Goal: Information Seeking & Learning: Learn about a topic

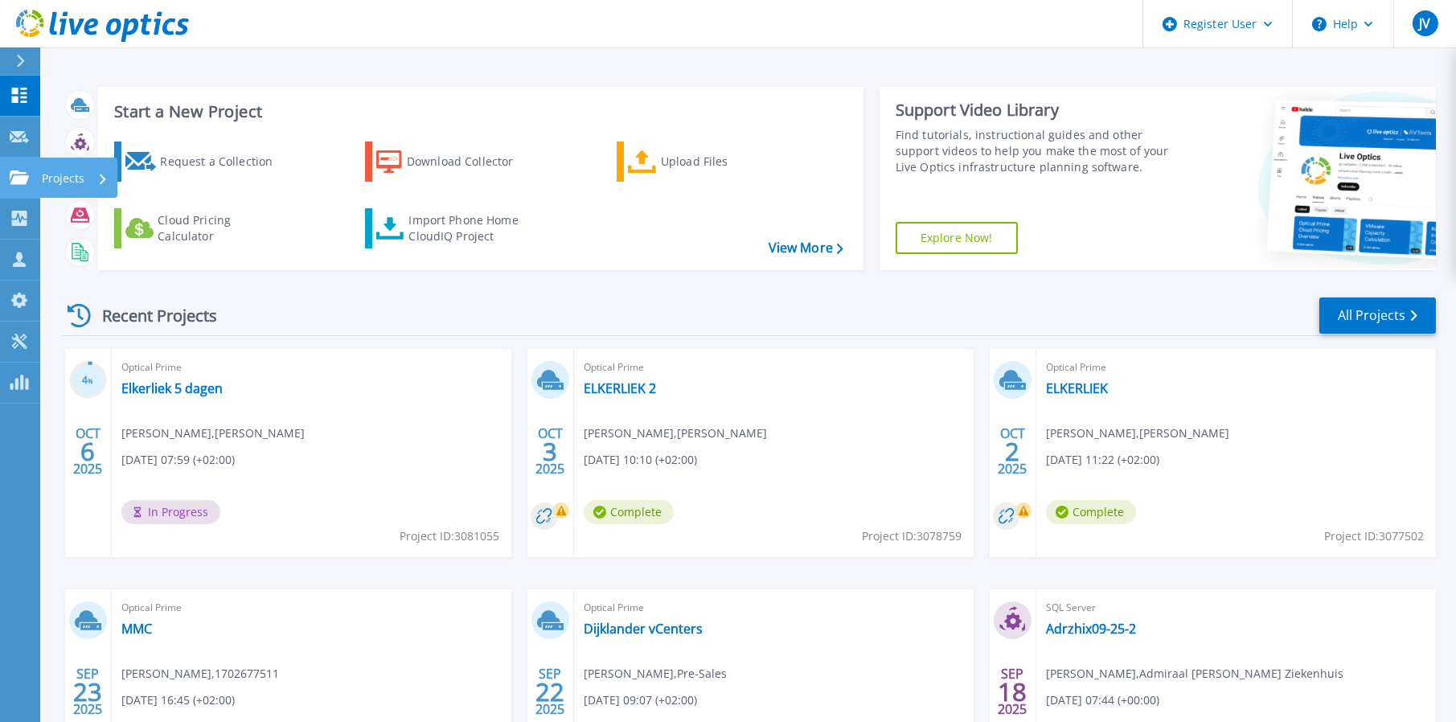
click at [79, 178] on p "Projects" at bounding box center [63, 179] width 43 height 42
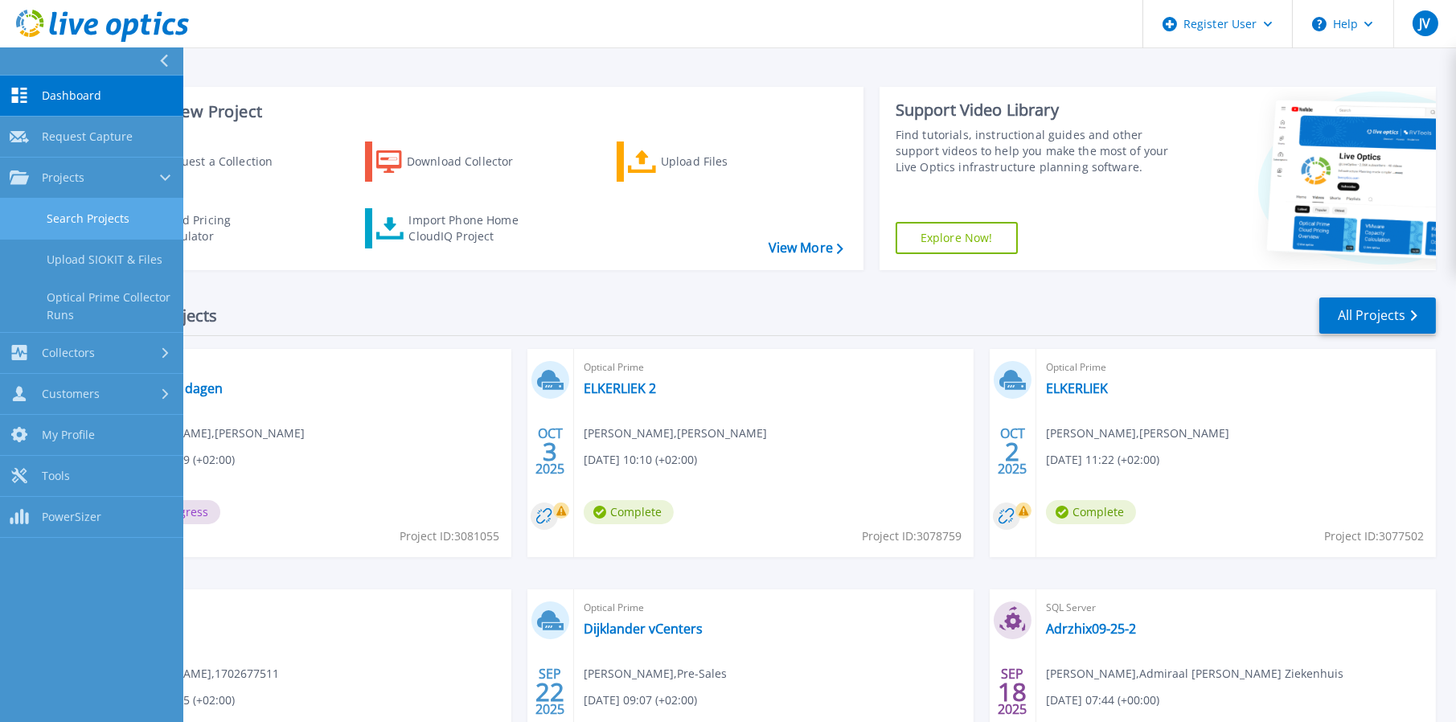
click at [106, 219] on link "Search Projects" at bounding box center [91, 219] width 183 height 41
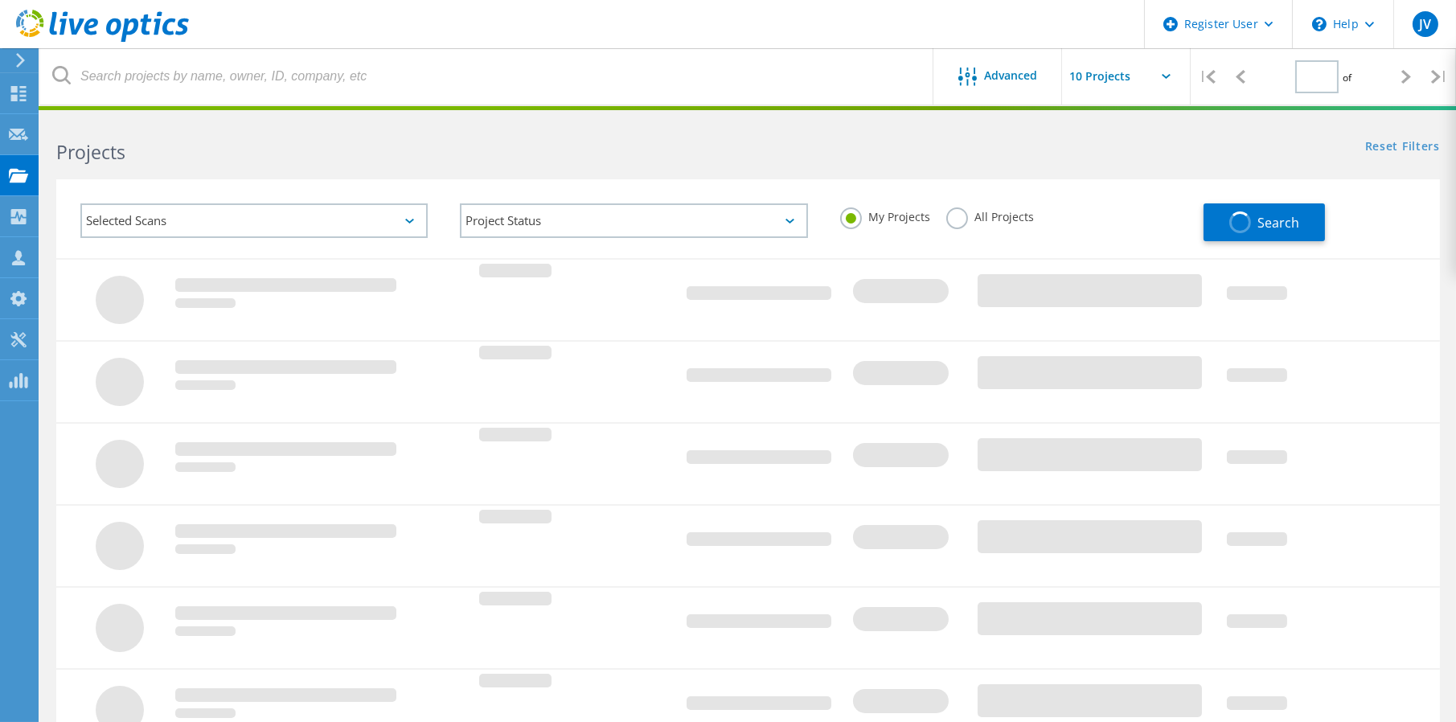
type input "1"
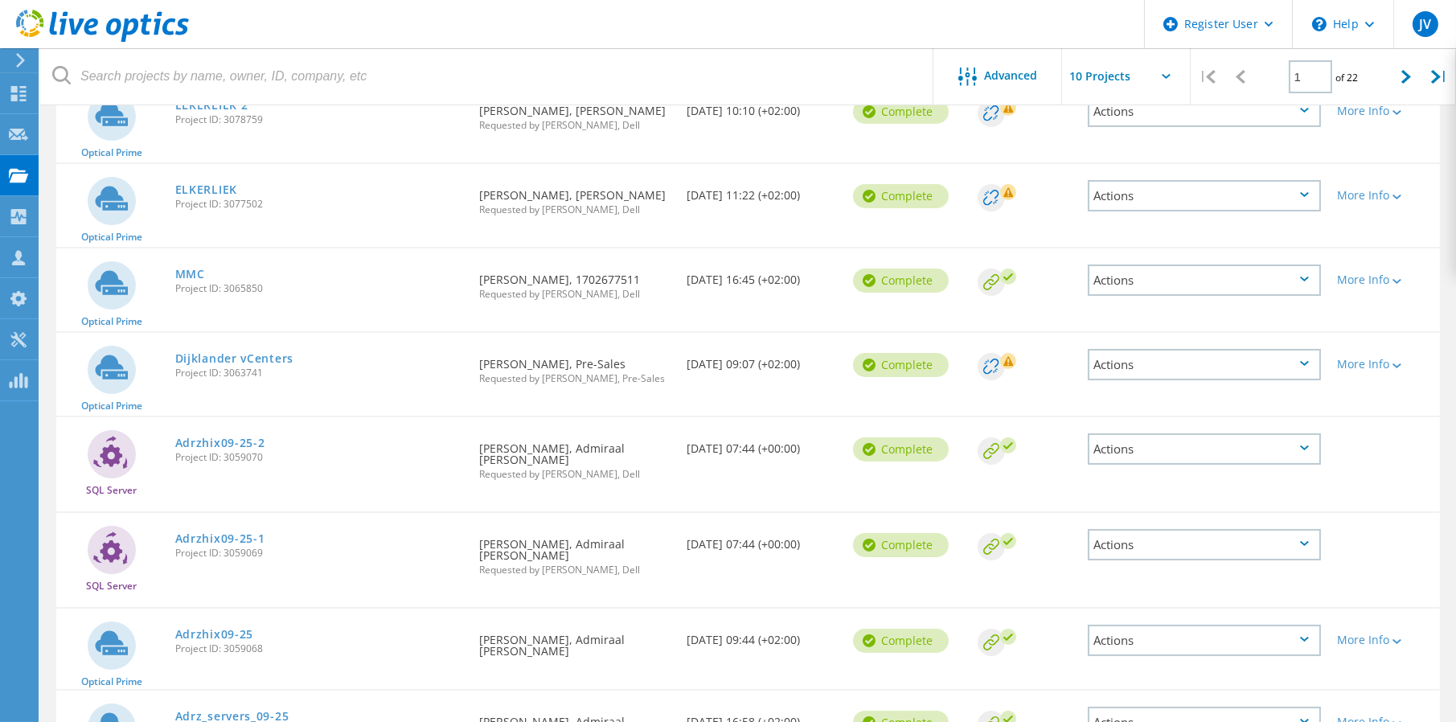
scroll to position [547, 0]
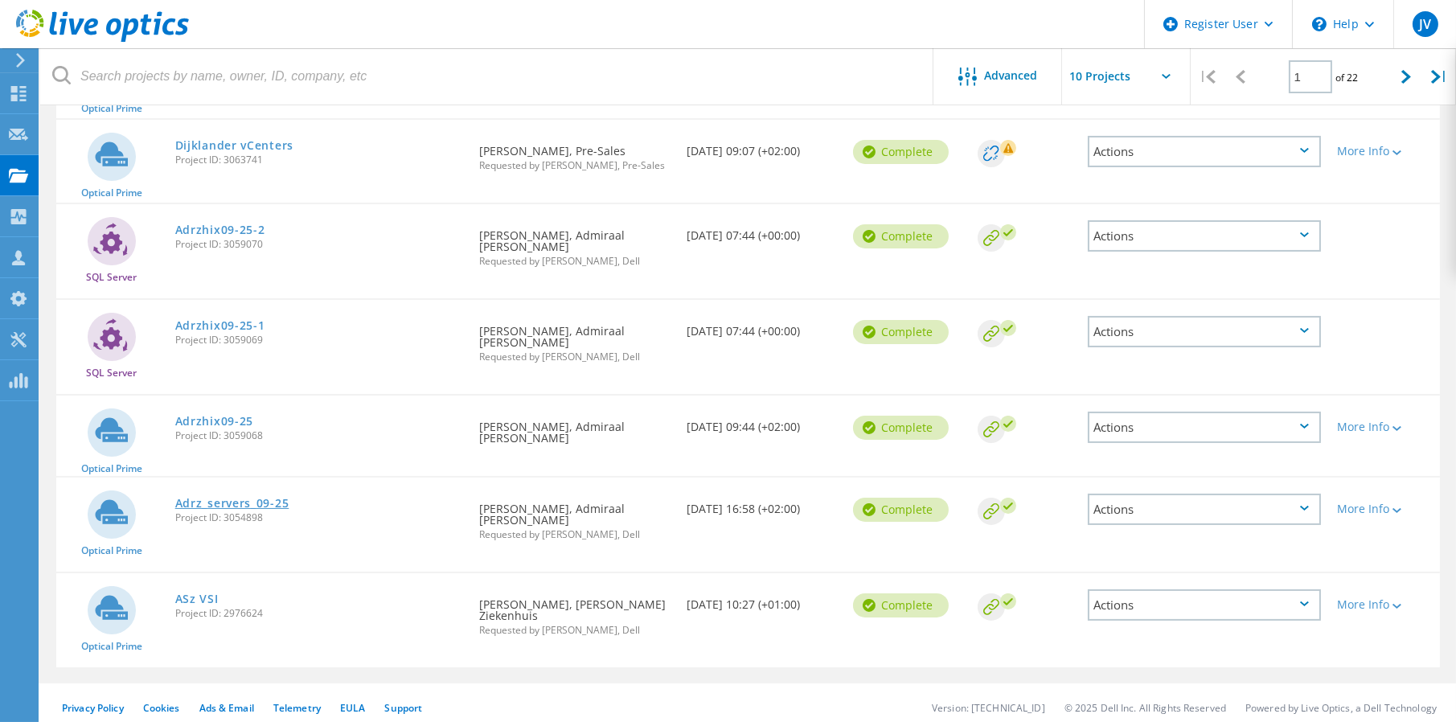
click at [221, 498] on link "Adrz_servers_09-25" at bounding box center [232, 503] width 114 height 11
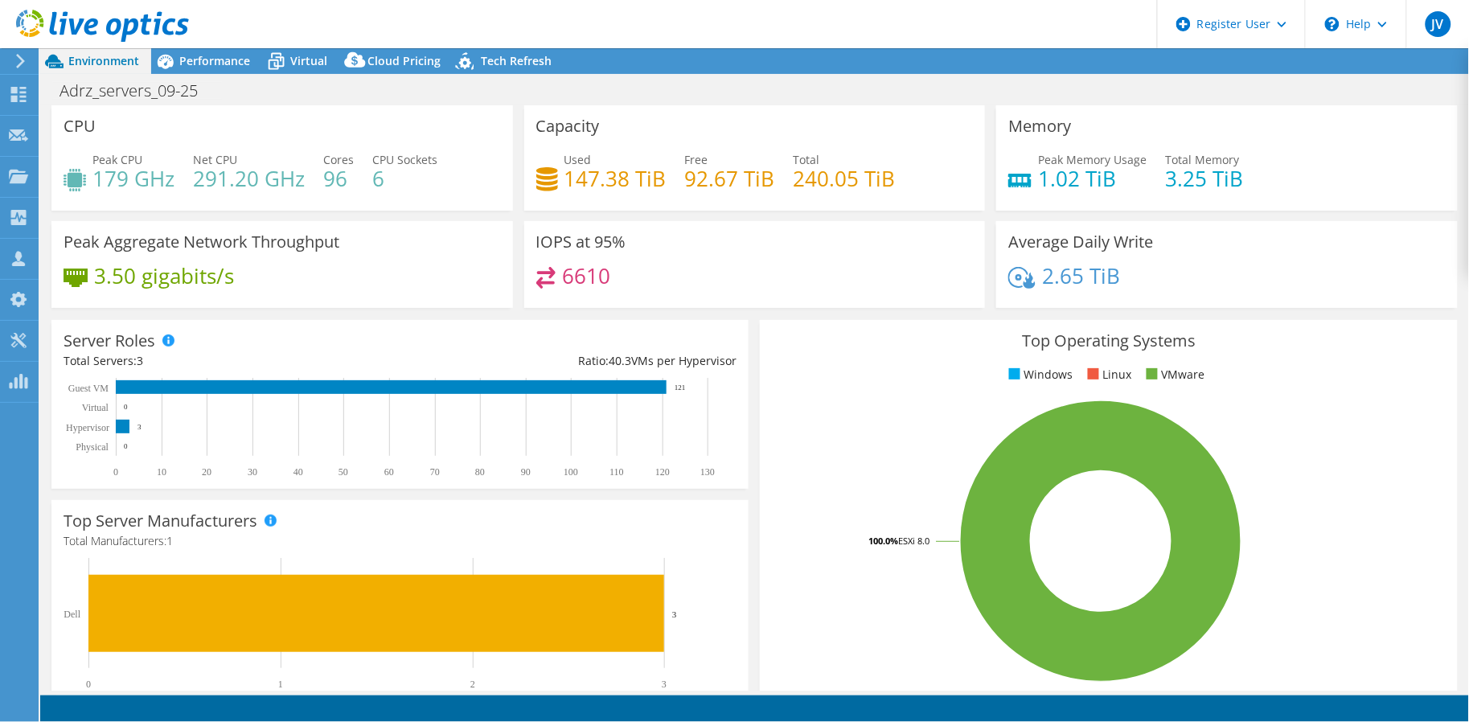
select select "USD"
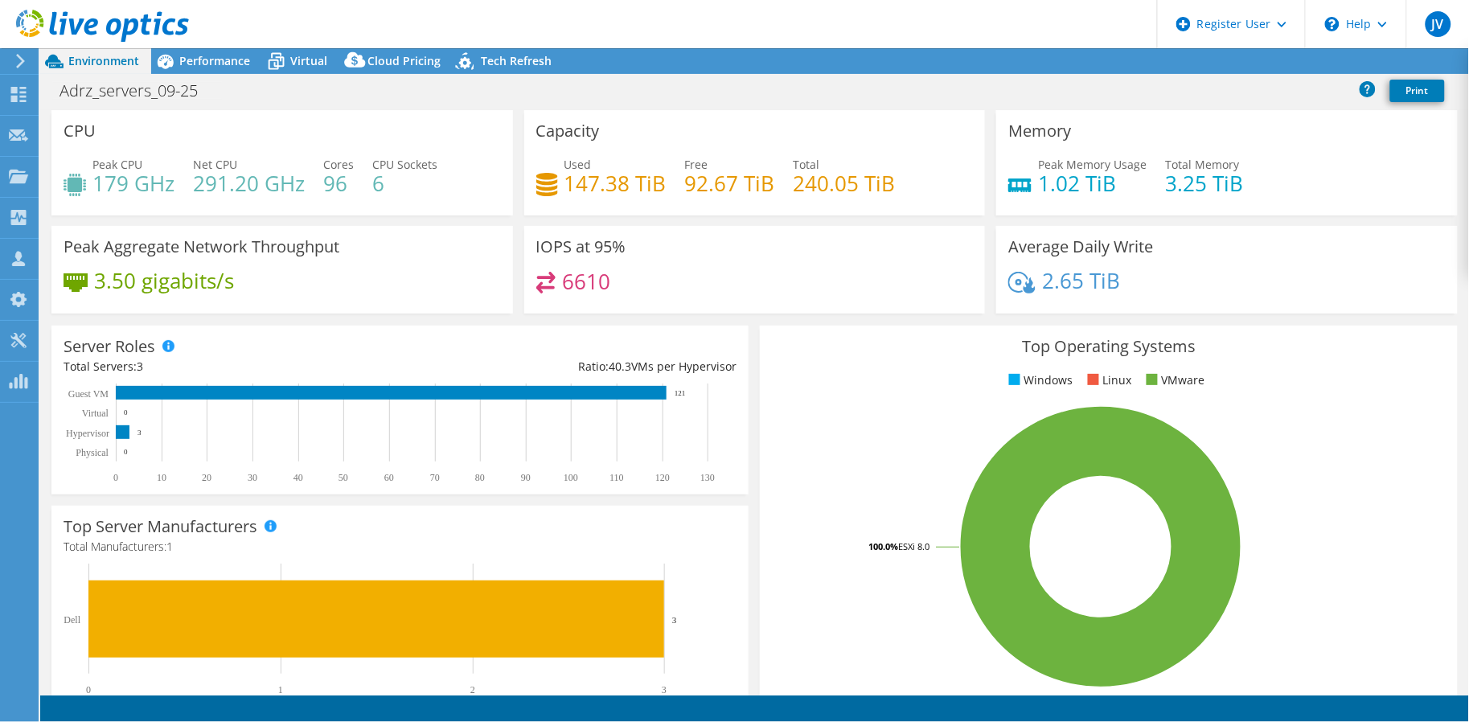
select select "EUFrankfurt"
click at [218, 60] on span "Performance" at bounding box center [214, 60] width 71 height 15
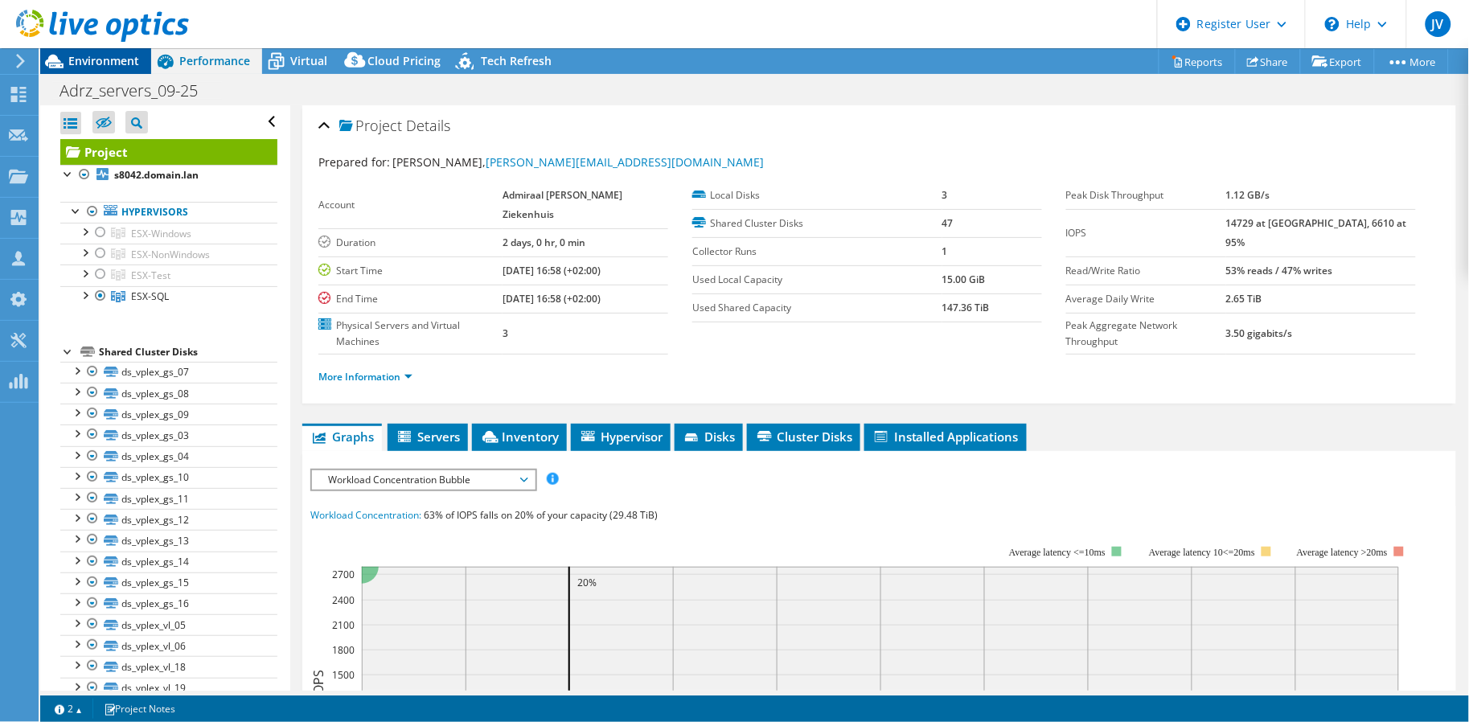
click at [107, 68] on span "Environment" at bounding box center [103, 60] width 71 height 15
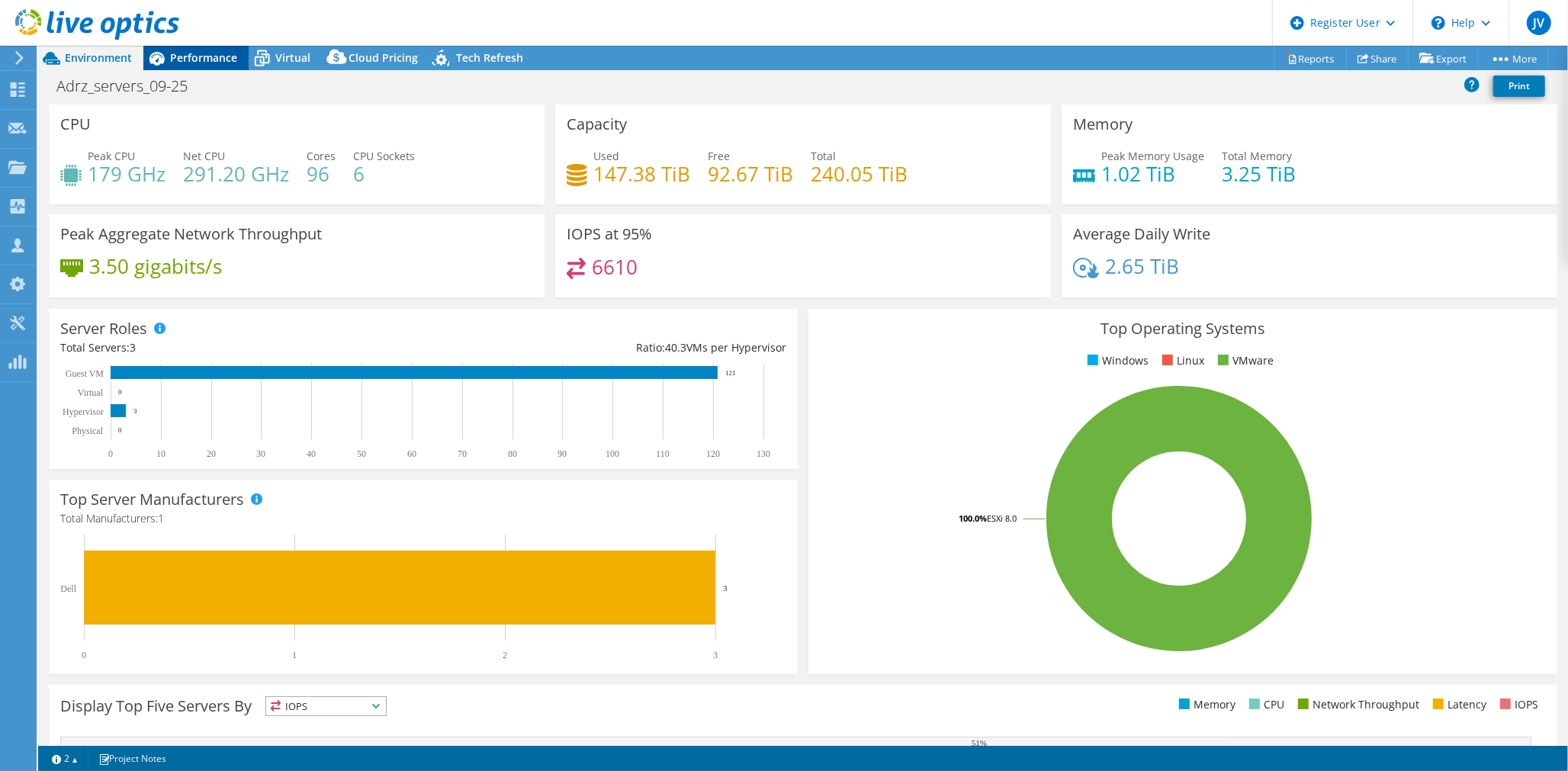
click at [196, 64] on span "Performance" at bounding box center [203, 57] width 67 height 14
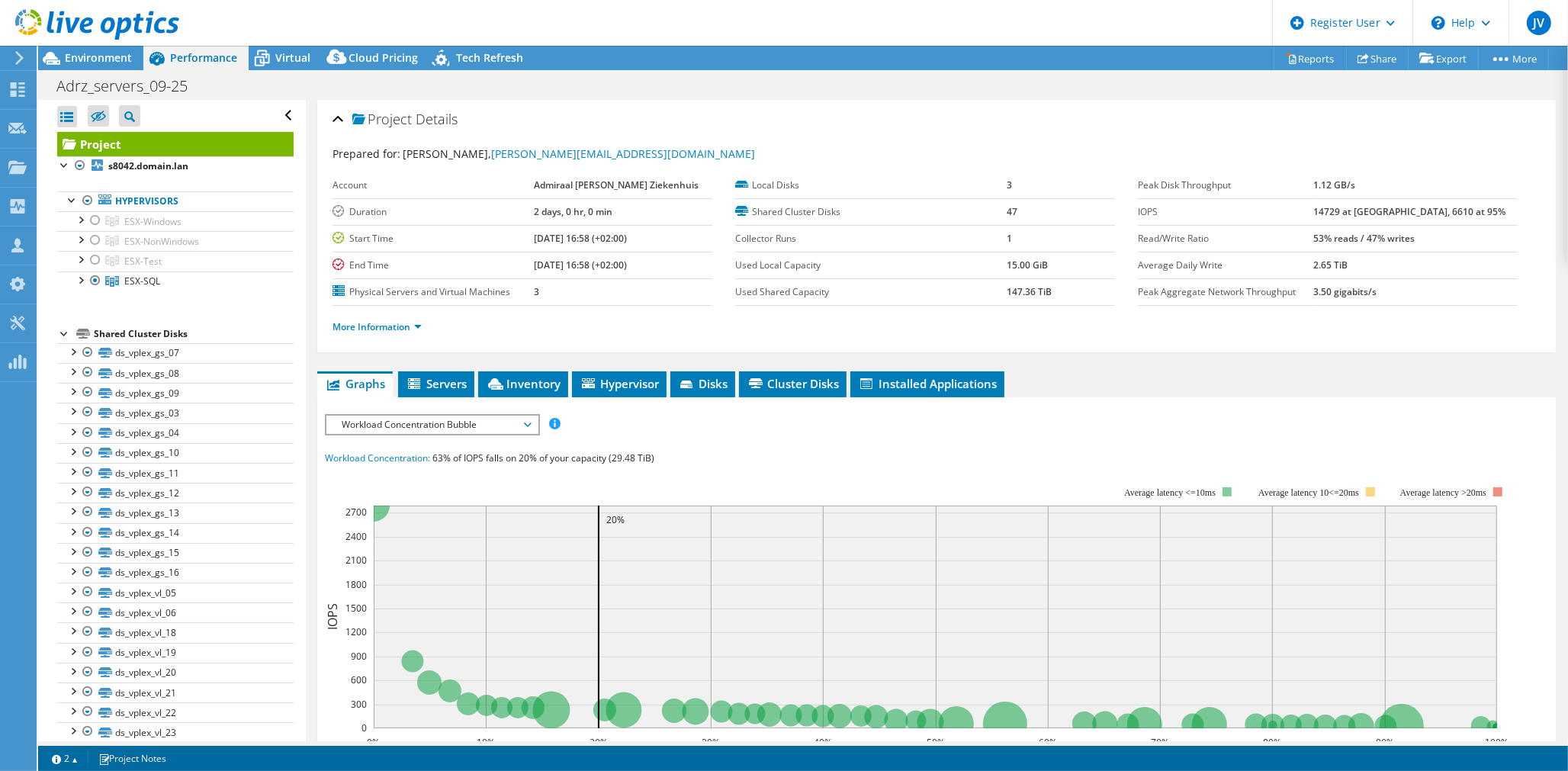
click at [402, 424] on span "Workload Concentration Bubble" at bounding box center [432, 424] width 196 height 18
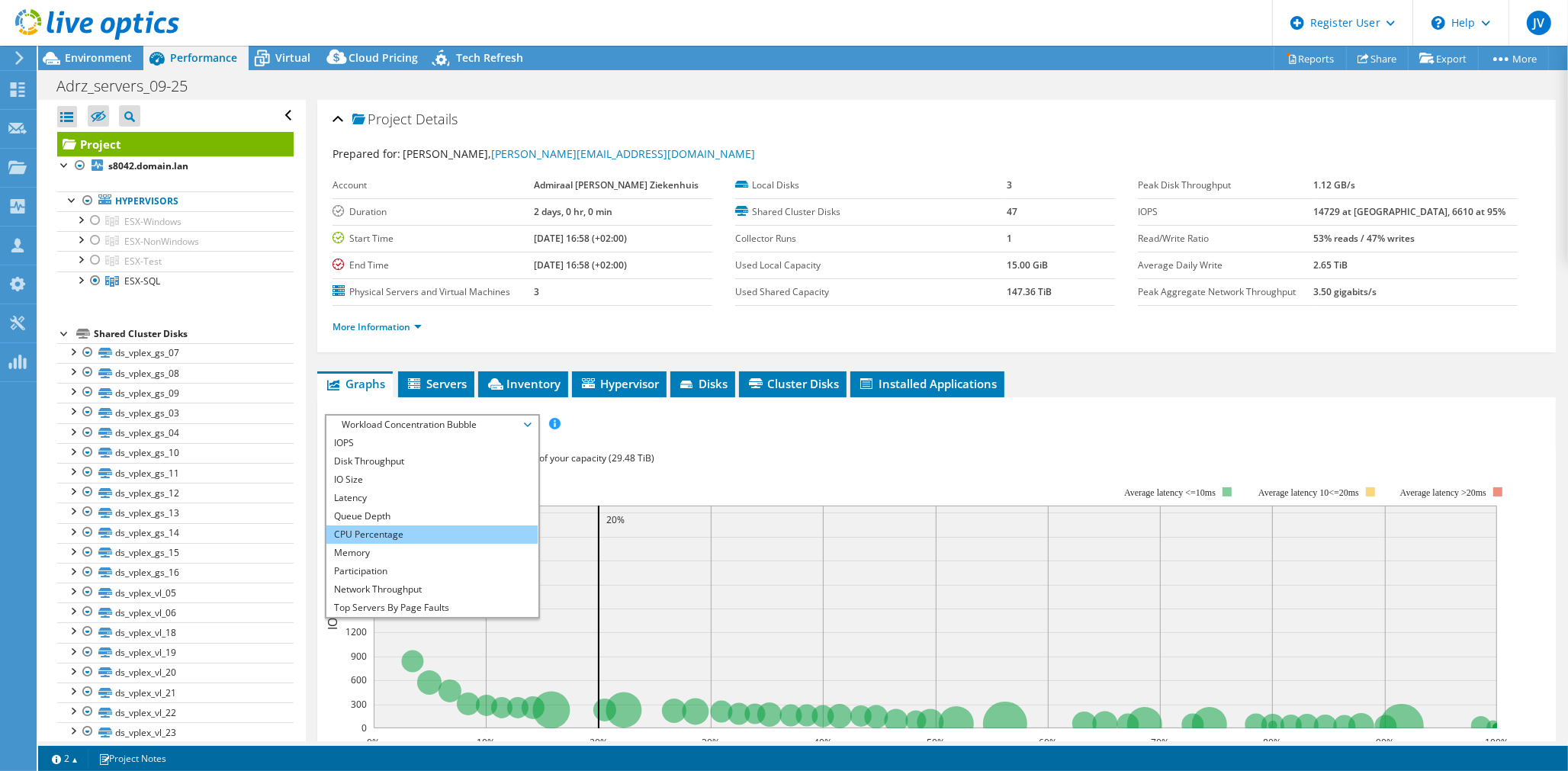
click at [401, 534] on li "CPU Percentage" at bounding box center [432, 534] width 212 height 18
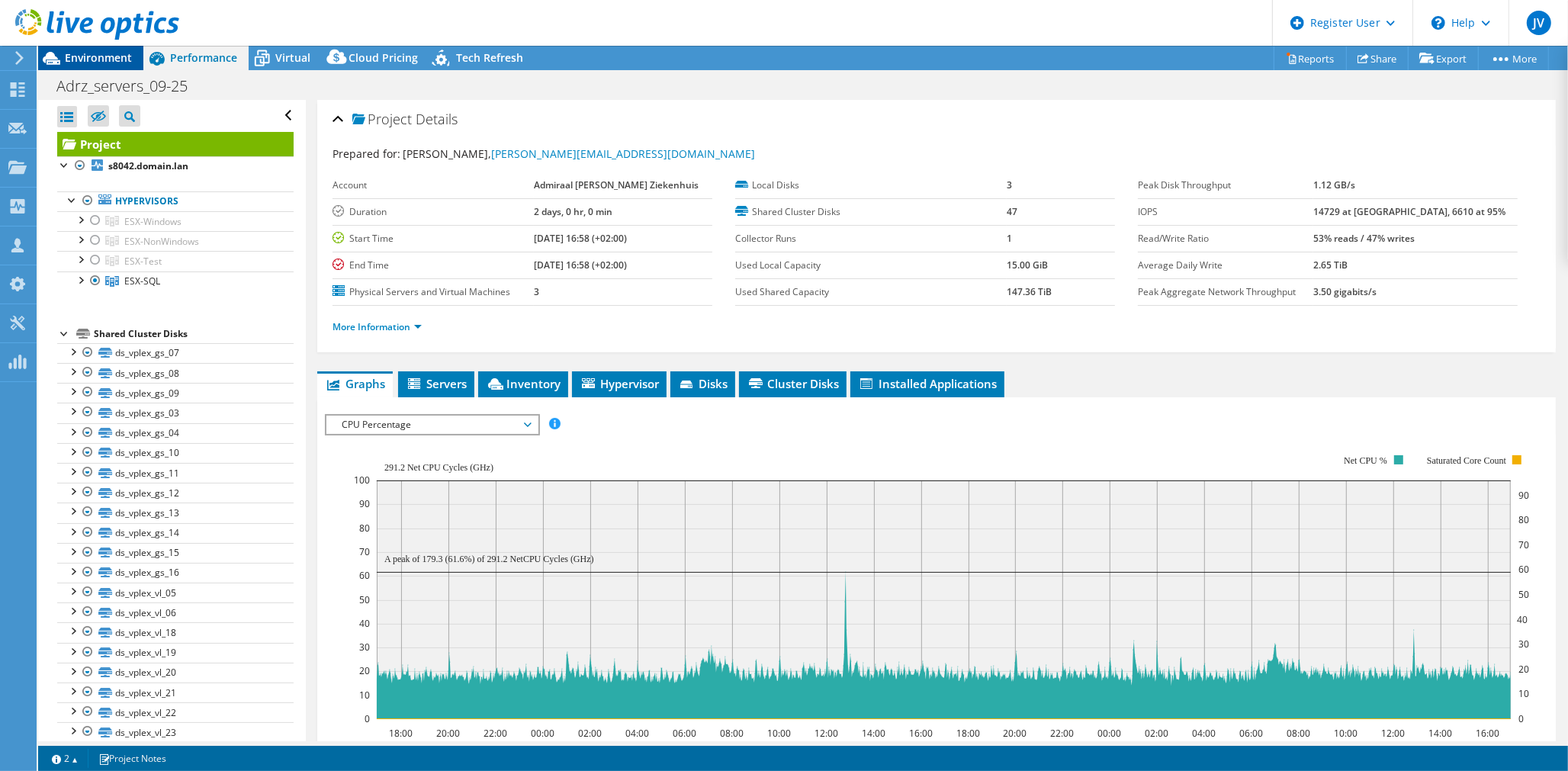
click at [111, 56] on span "Environment" at bounding box center [98, 57] width 67 height 14
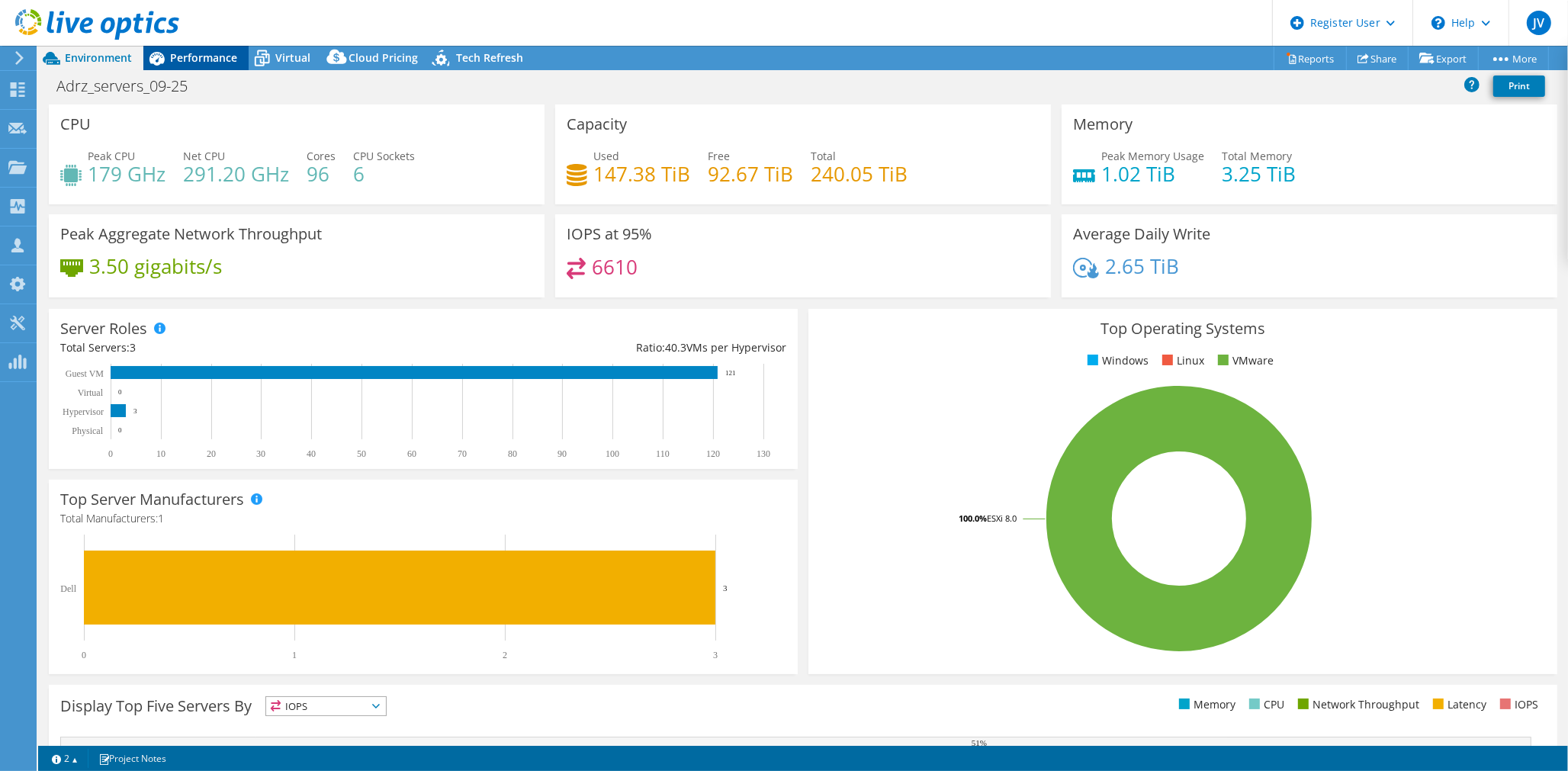
click at [181, 53] on span "Performance" at bounding box center [203, 57] width 67 height 14
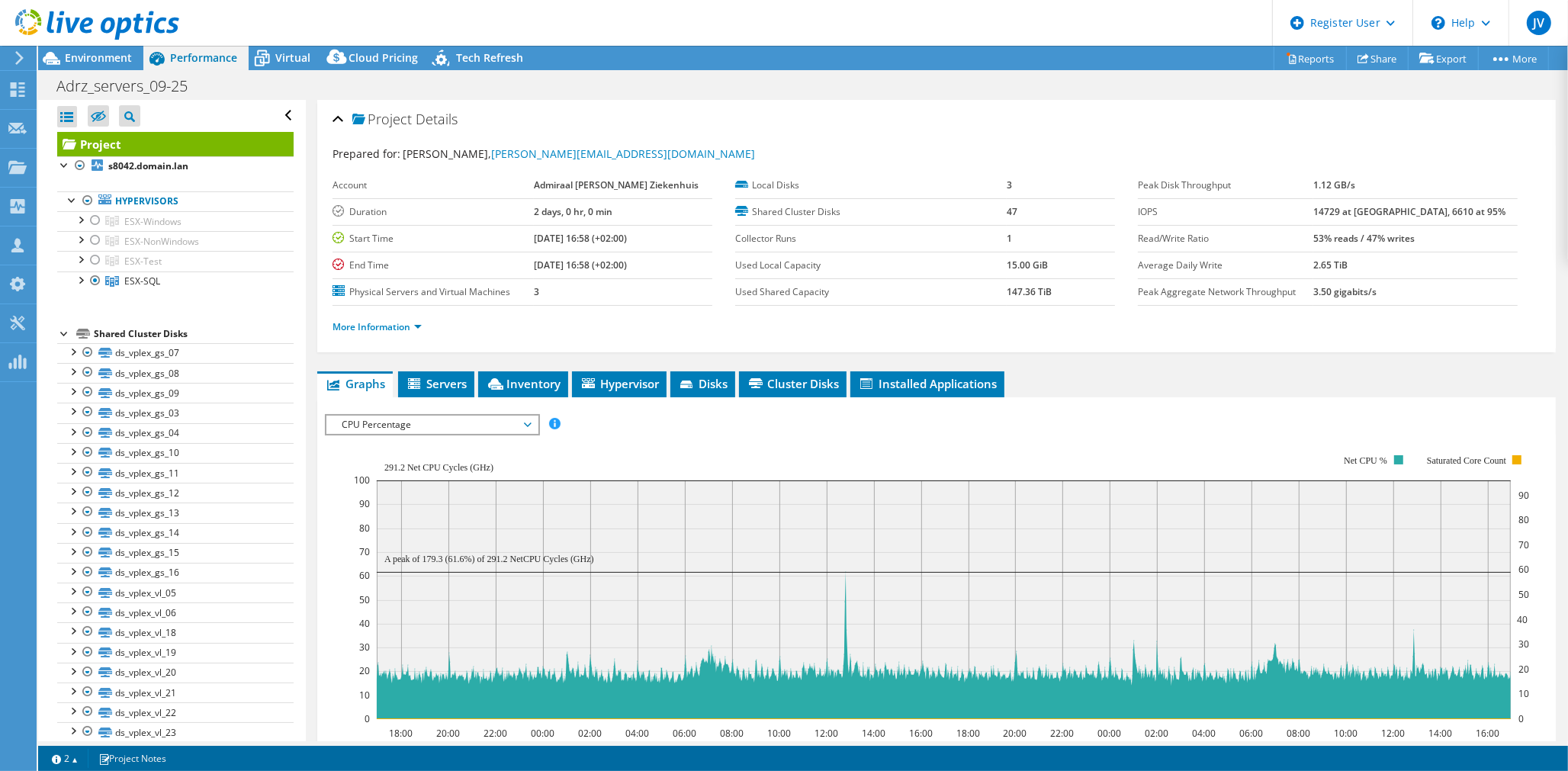
click at [383, 430] on span "CPU Percentage" at bounding box center [432, 424] width 196 height 18
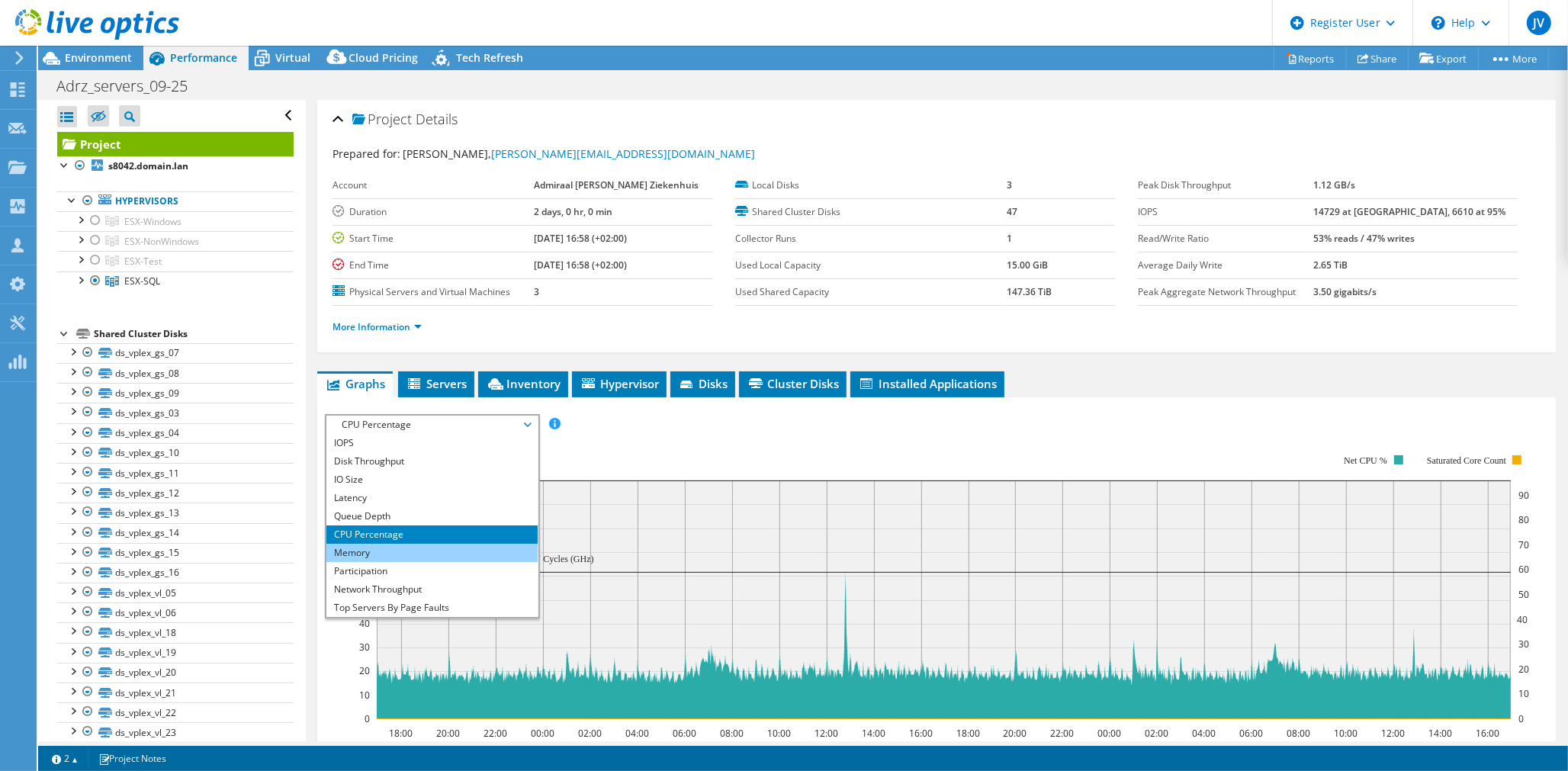
click at [394, 550] on li "Memory" at bounding box center [432, 552] width 212 height 18
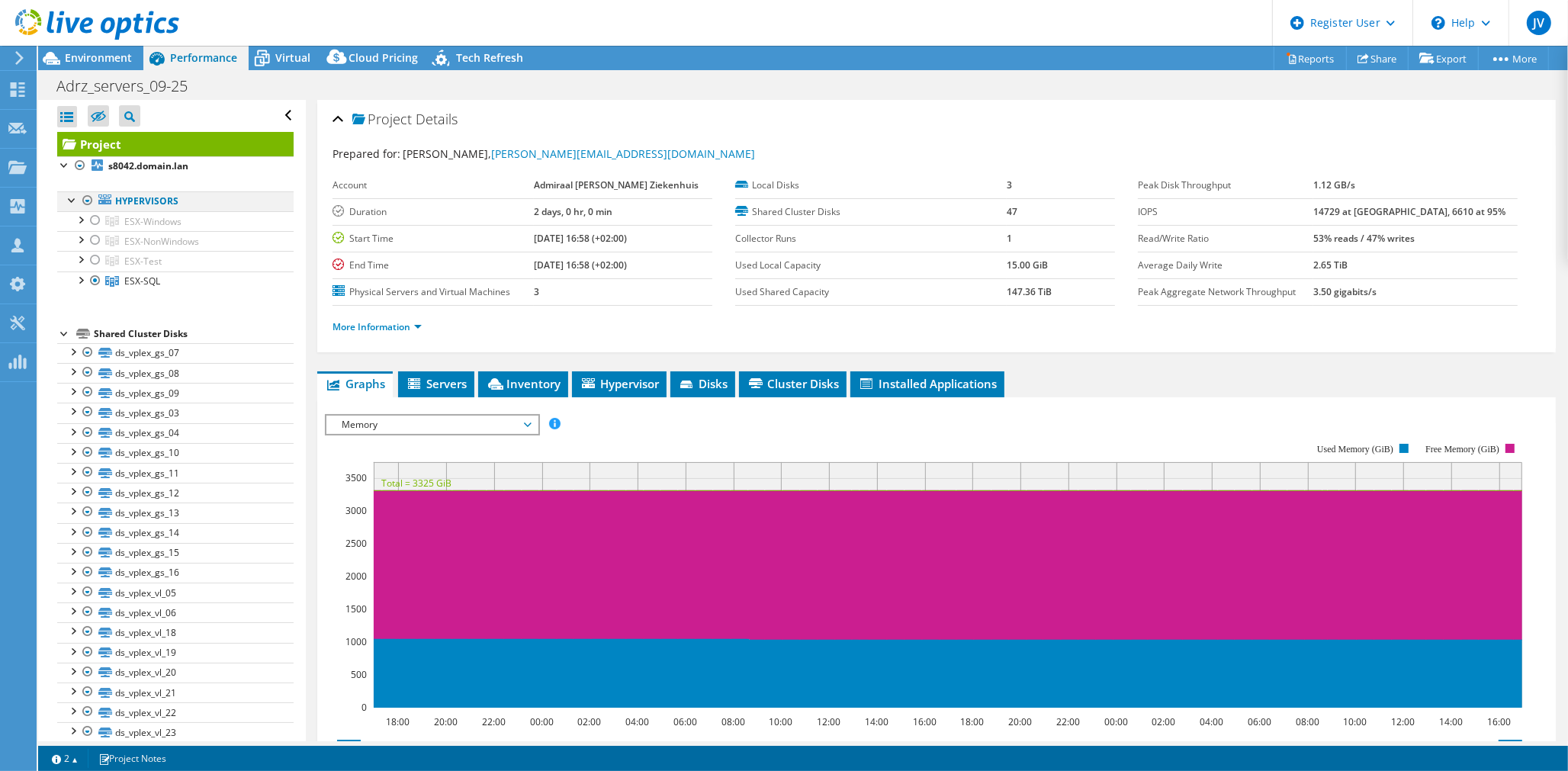
click at [83, 199] on div at bounding box center [87, 200] width 15 height 18
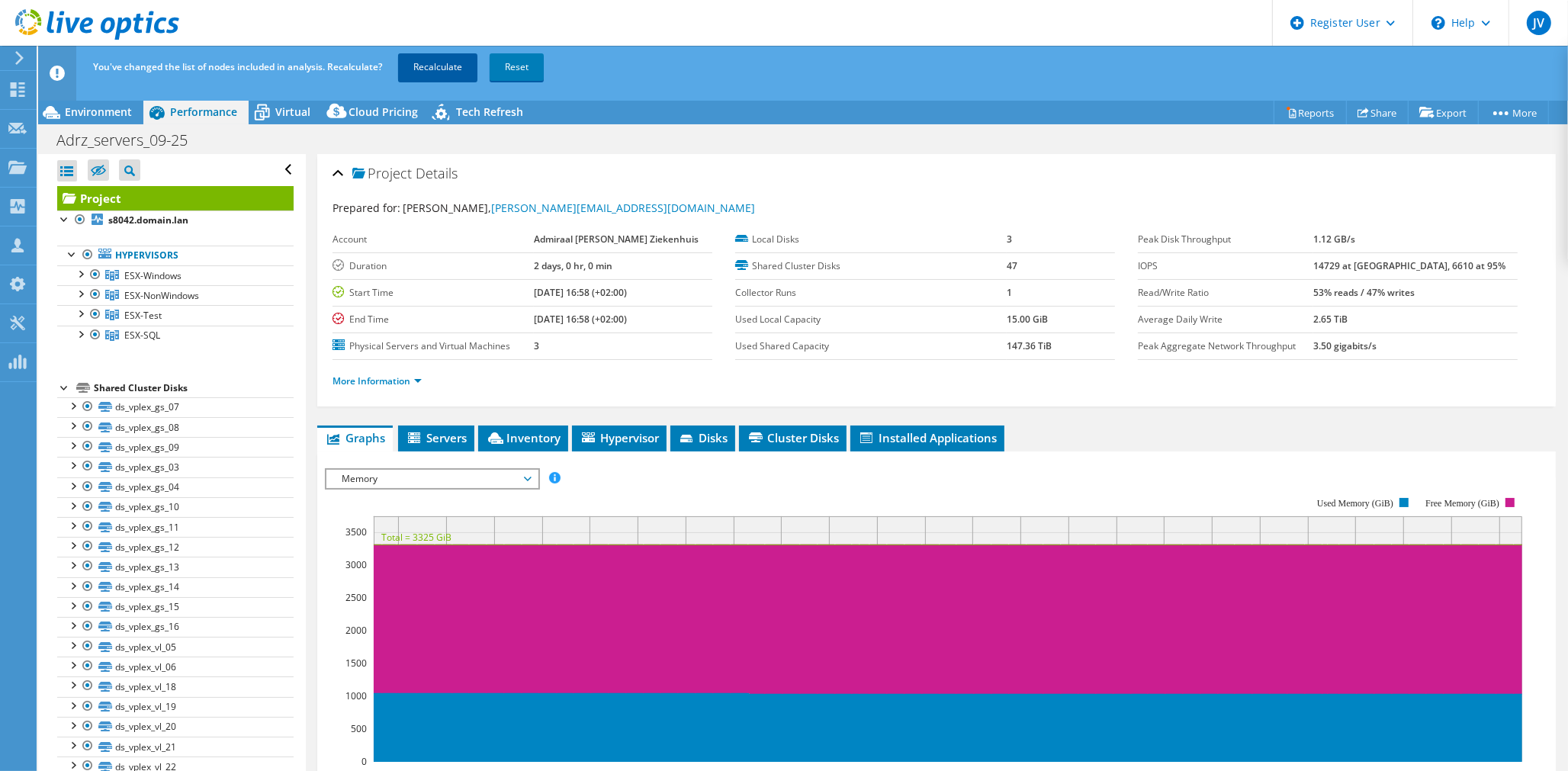
click at [420, 64] on link "Recalculate" at bounding box center [438, 66] width 80 height 28
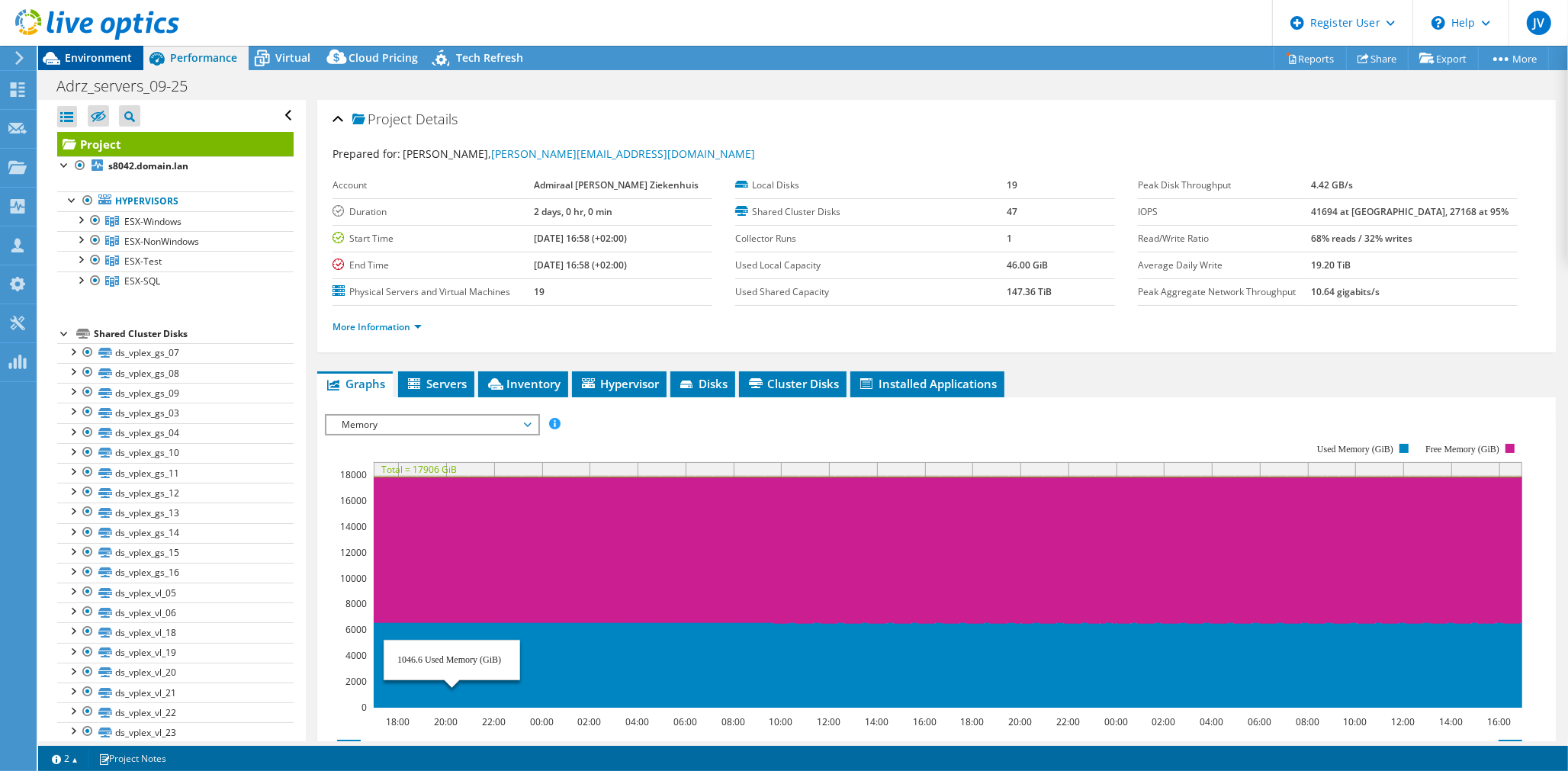
click at [91, 67] on div "Environment" at bounding box center [90, 58] width 105 height 25
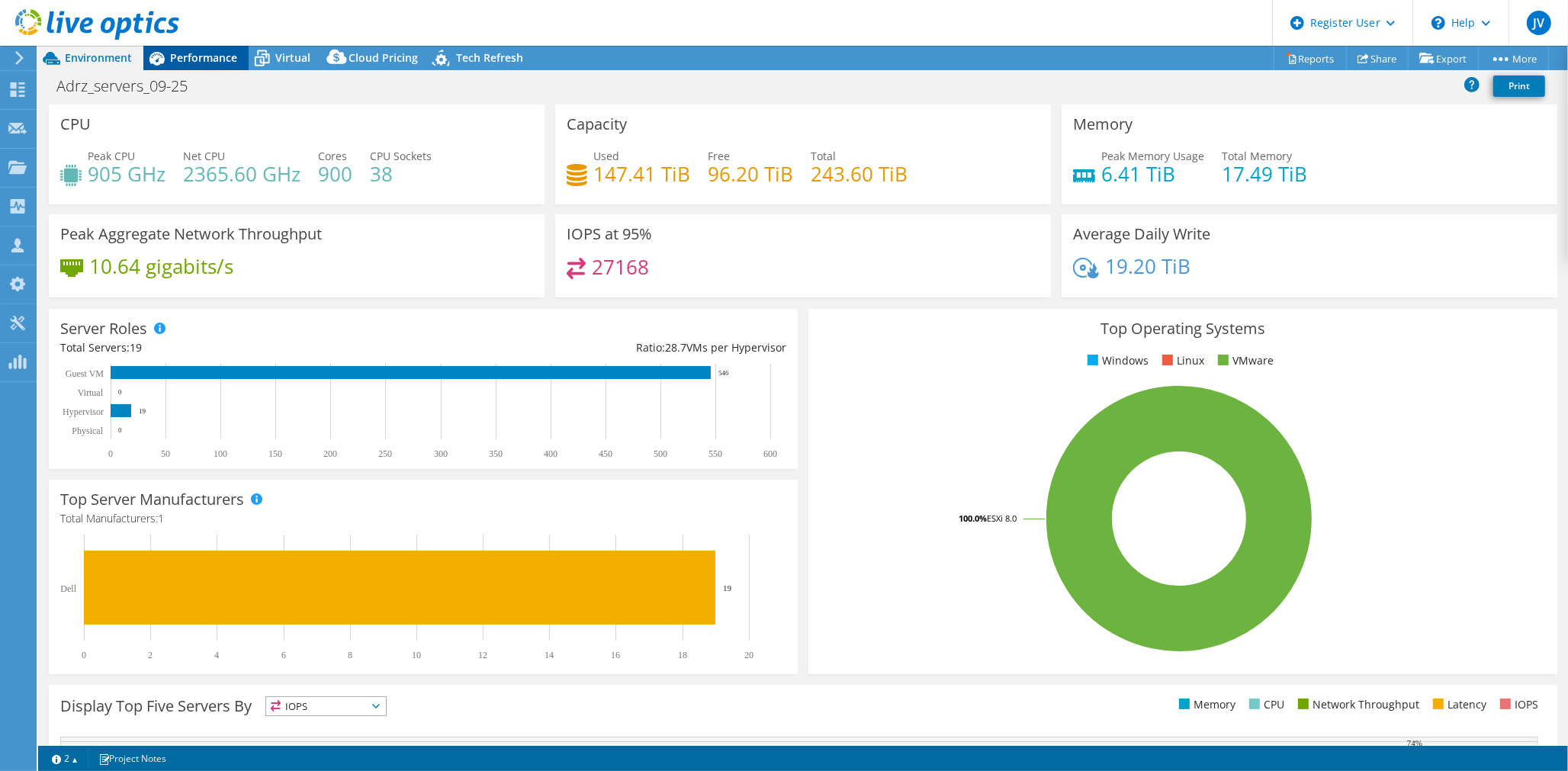
click at [189, 49] on div "Performance" at bounding box center [195, 58] width 105 height 25
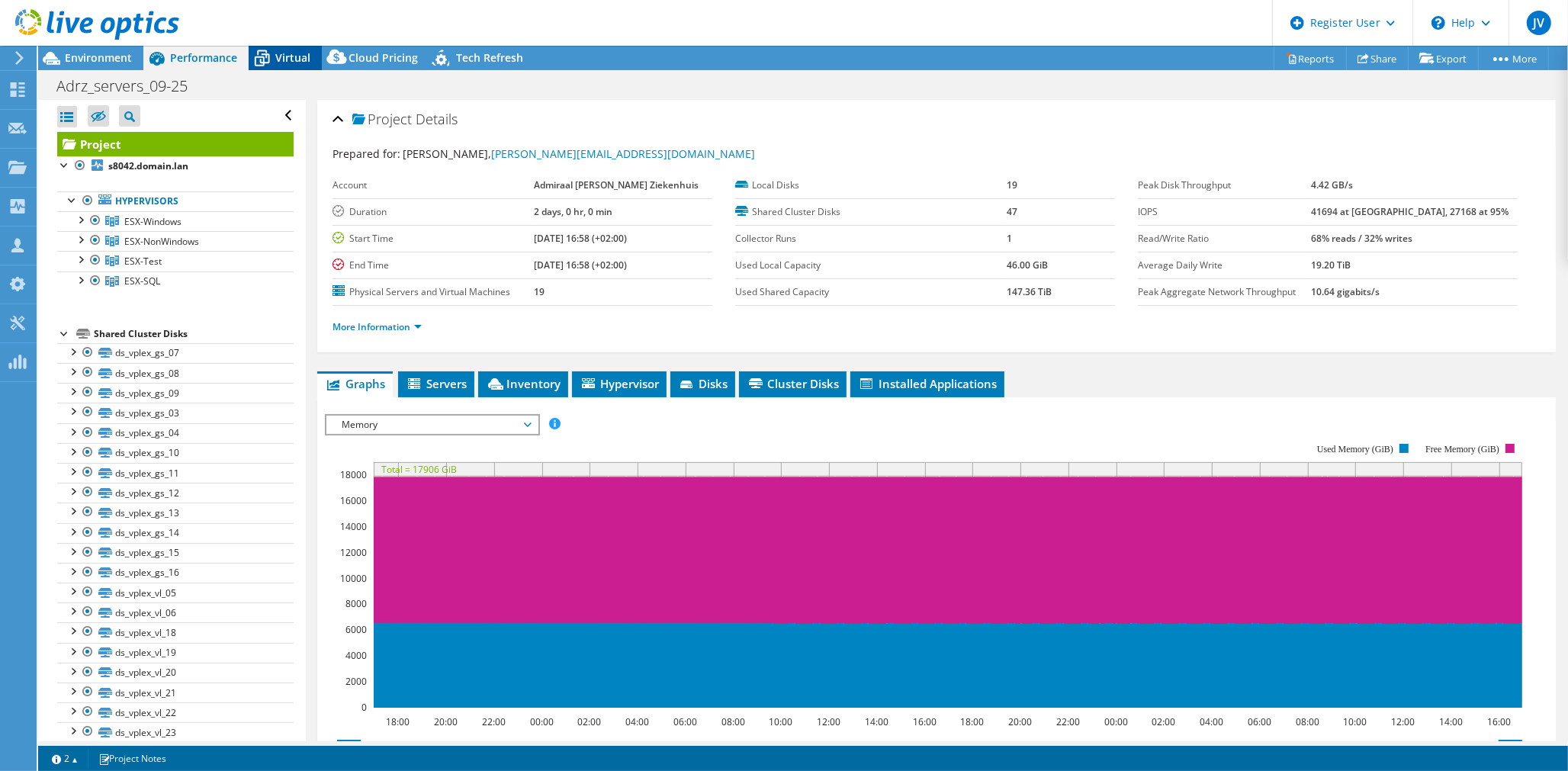
click at [285, 48] on div "Virtual" at bounding box center [285, 58] width 73 height 25
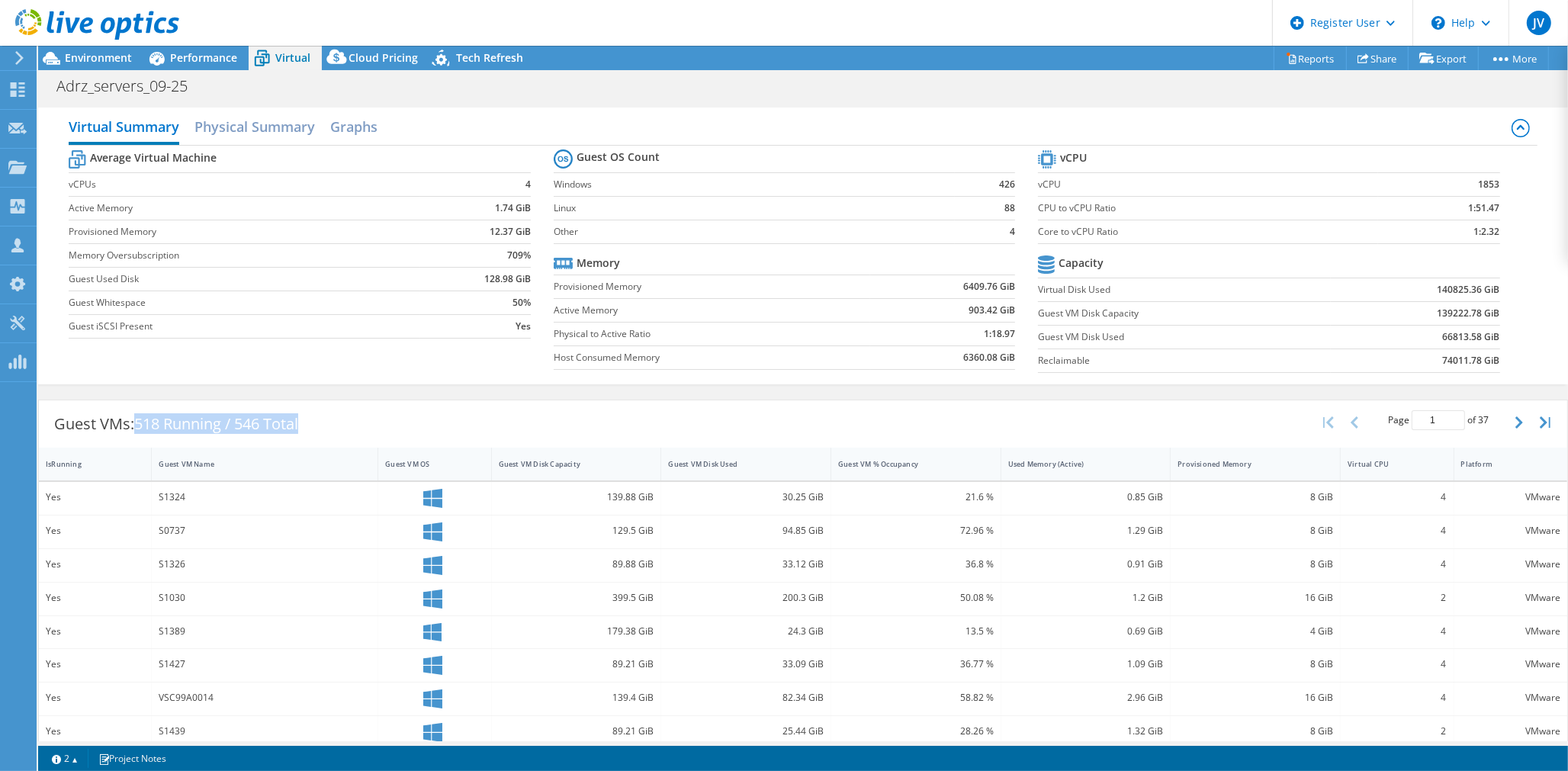
drag, startPoint x: 138, startPoint y: 423, endPoint x: 309, endPoint y: 408, distance: 171.7
click at [309, 408] on div "Guest VMs: 518 Running / 546 Total" at bounding box center [175, 424] width 274 height 47
drag, startPoint x: 309, startPoint y: 408, endPoint x: 375, endPoint y: 425, distance: 68.2
click at [375, 425] on div "Guest VMs: 518 Running / 546 Total Page 1 of 37 5 rows 10 rows 20 rows 25 rows …" at bounding box center [802, 424] width 1528 height 47
click at [638, 26] on header "JV Dell User Jack Verhagen Jack.Verhagen@dell.com Dell My Profile Log Out \n He…" at bounding box center [784, 23] width 1568 height 46
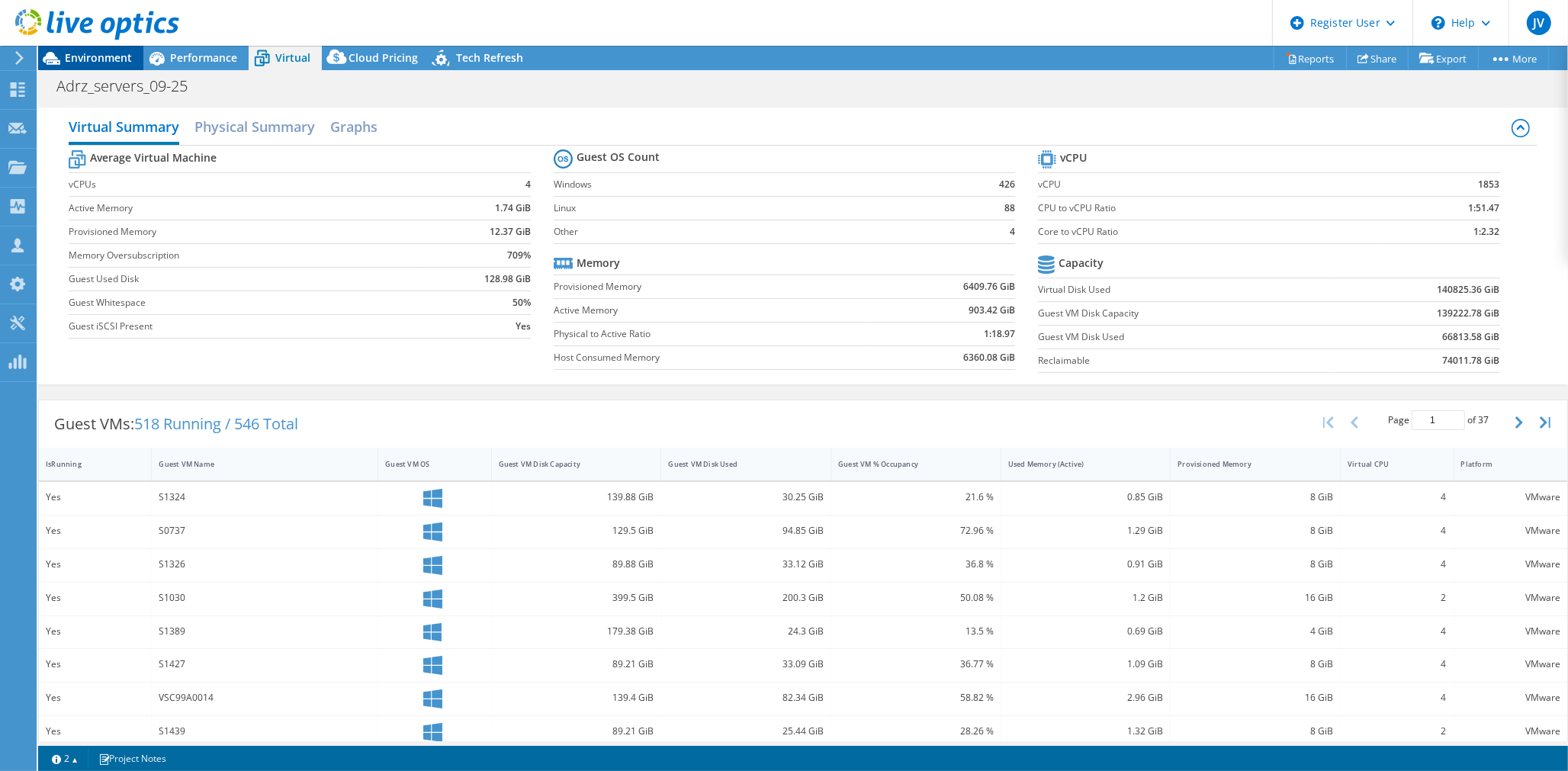
click at [105, 58] on span "Environment" at bounding box center [98, 57] width 67 height 14
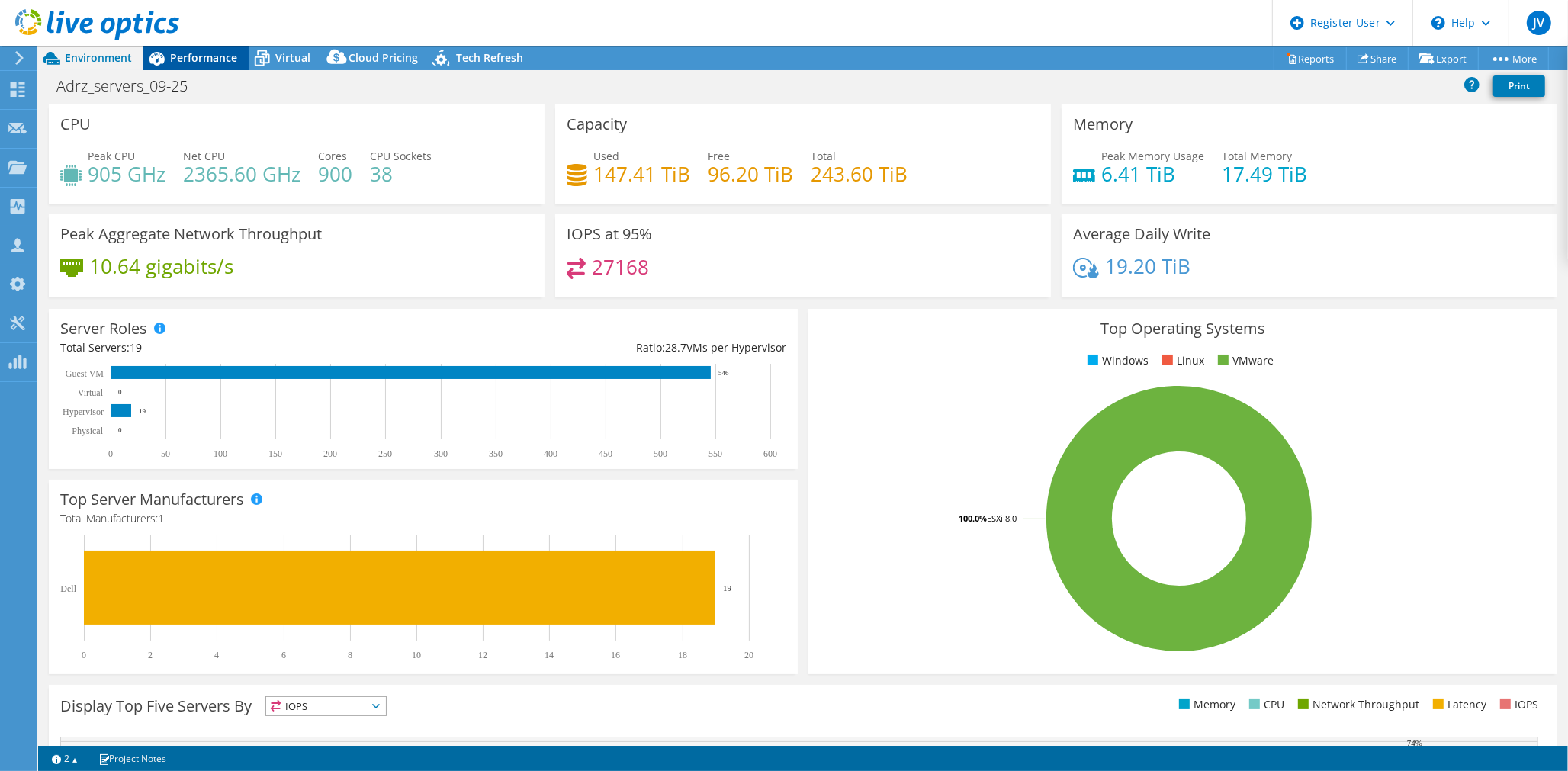
click at [193, 62] on span "Performance" at bounding box center [203, 57] width 67 height 14
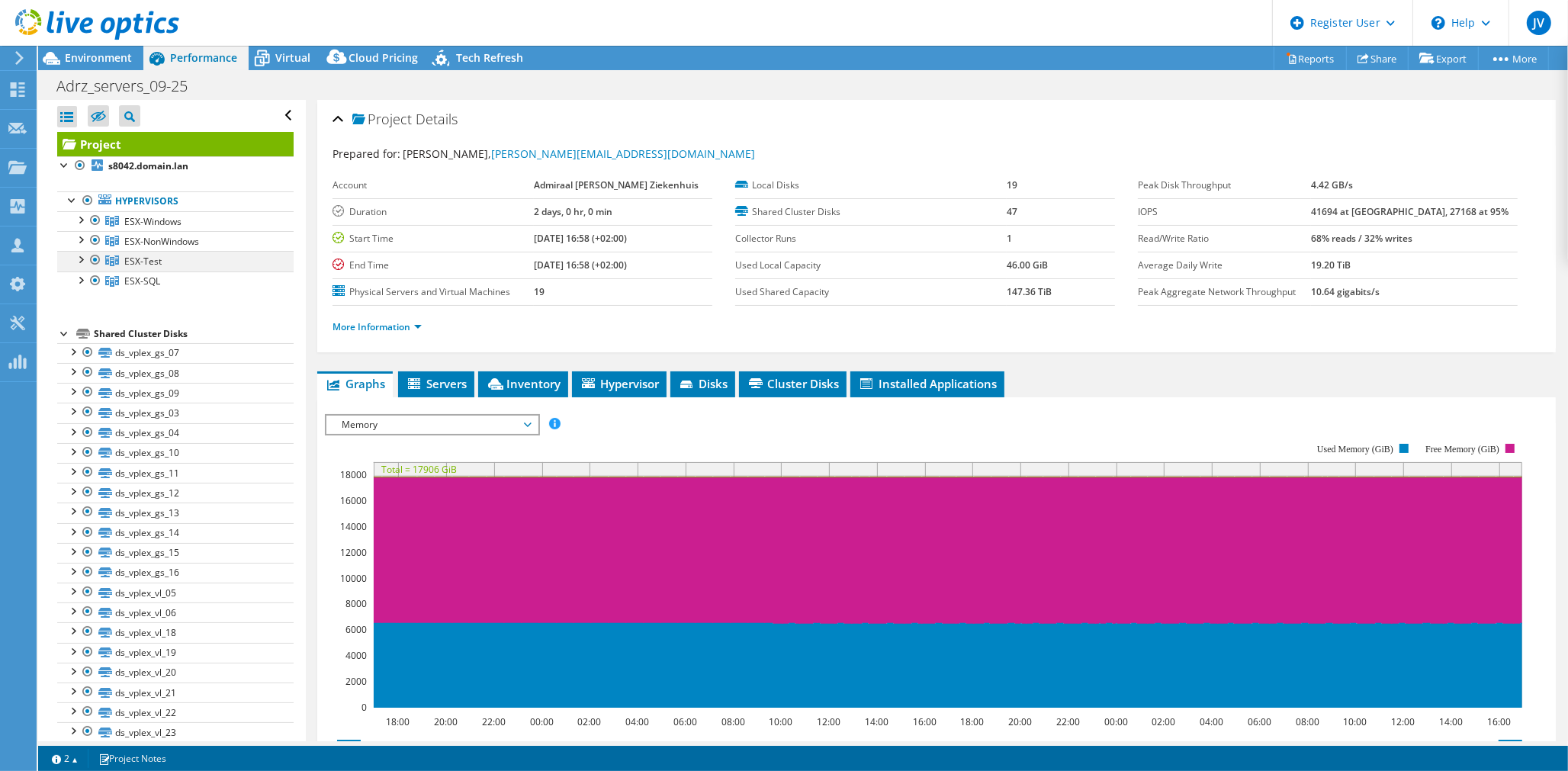
click at [92, 263] on div at bounding box center [95, 259] width 15 height 18
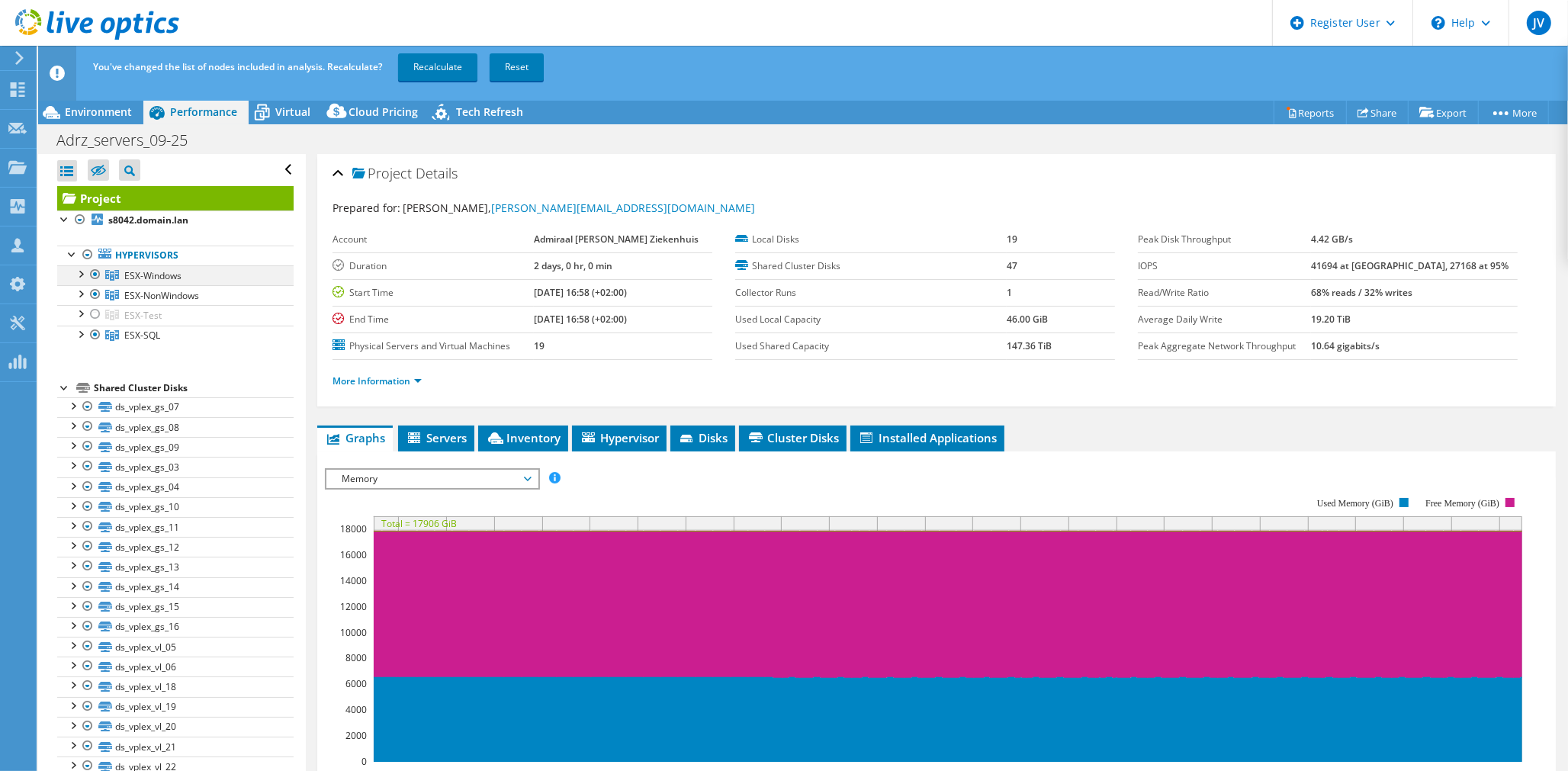
click at [92, 276] on div at bounding box center [95, 274] width 15 height 18
click at [92, 336] on div at bounding box center [95, 334] width 15 height 18
click at [447, 73] on link "Recalculate" at bounding box center [438, 66] width 80 height 28
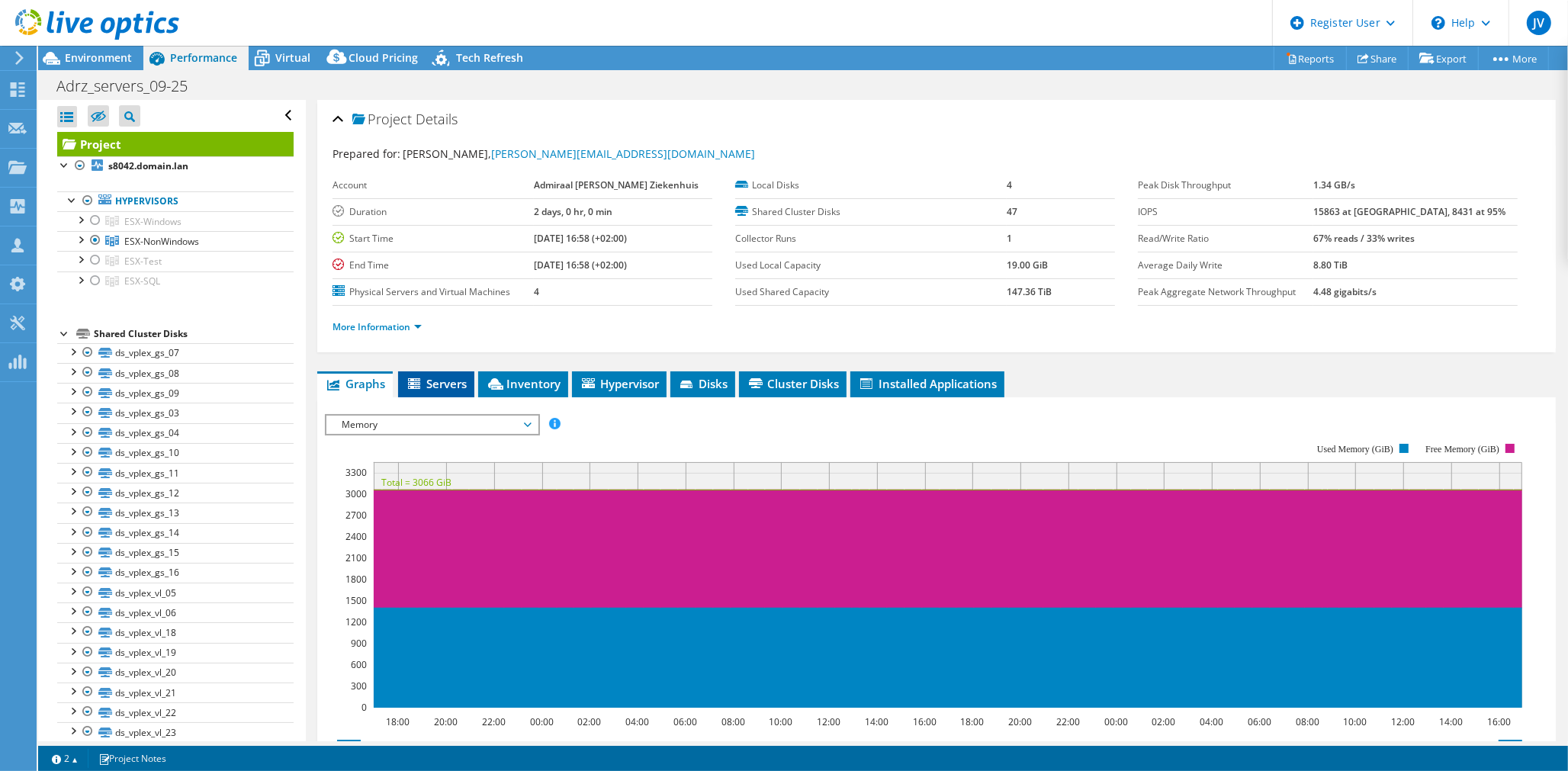
click at [451, 389] on span "Servers" at bounding box center [436, 383] width 61 height 15
